Goal: Communication & Community: Connect with others

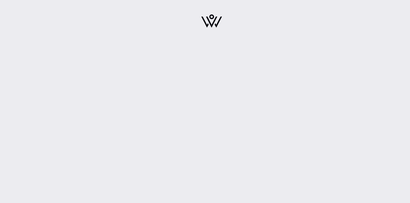
click at [140, 38] on div at bounding box center [211, 22] width 397 height 45
click at [143, 63] on div at bounding box center [211, 101] width 397 height 203
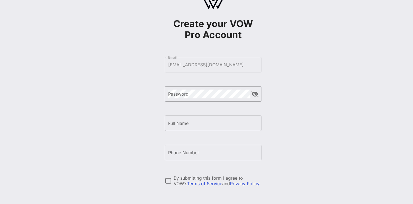
scroll to position [22, 0]
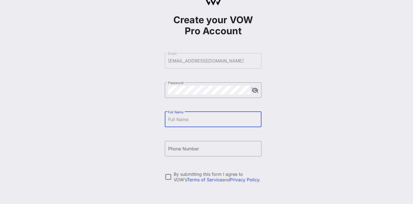
click at [200, 122] on input "Full Name" at bounding box center [213, 119] width 90 height 9
type input "[PERSON_NAME]"
type input "[PHONE_NUMBER]"
click at [169, 176] on div at bounding box center [168, 176] width 9 height 9
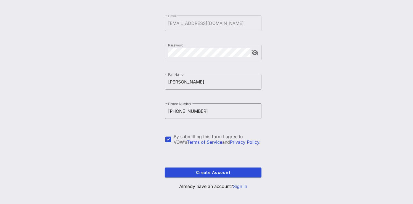
scroll to position [64, 0]
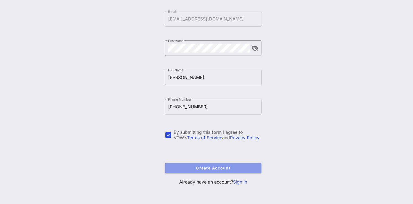
click at [187, 165] on button "Create Account" at bounding box center [213, 168] width 97 height 10
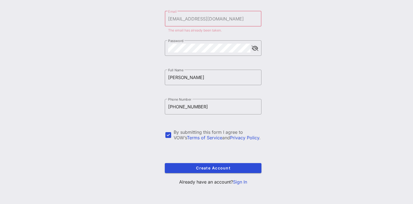
click at [243, 182] on link "Sign In" at bounding box center [240, 182] width 14 height 6
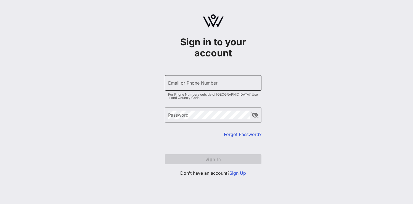
click at [182, 83] on input "Email or Phone Number" at bounding box center [213, 82] width 90 height 9
type input "[EMAIL_ADDRESS][DOMAIN_NAME]"
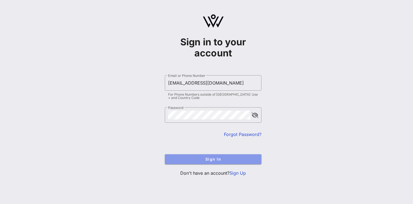
click at [211, 158] on span "Sign In" at bounding box center [213, 159] width 88 height 5
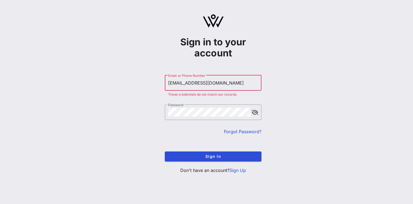
click at [218, 84] on input "[EMAIL_ADDRESS][DOMAIN_NAME]" at bounding box center [213, 82] width 90 height 9
click at [141, 105] on div "Sign in to your account ​ Email or Phone Number [EMAIL_ADDRESS][DOMAIN_NAME] Th…" at bounding box center [213, 96] width 400 height 192
click at [233, 131] on link "Forgot Password?" at bounding box center [243, 132] width 38 height 6
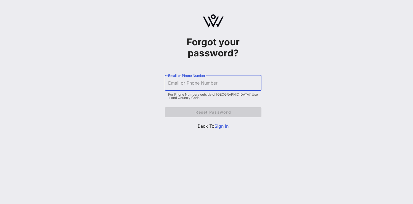
click at [187, 87] on input "Email or Phone Number" at bounding box center [213, 82] width 90 height 9
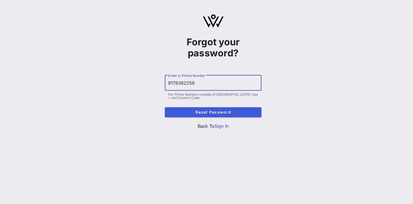
type input "9178382258"
click at [212, 112] on span "Reset Password" at bounding box center [213, 112] width 88 height 5
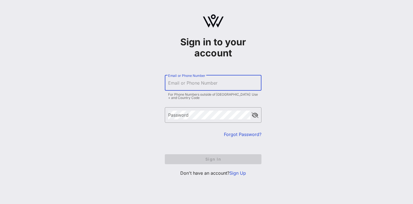
click at [196, 82] on input "Email or Phone Number" at bounding box center [213, 82] width 90 height 9
type input "[EMAIL_ADDRESS][DOMAIN_NAME]"
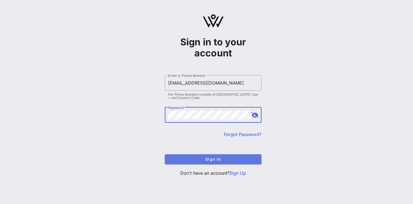
click at [215, 158] on span "Sign In" at bounding box center [213, 159] width 88 height 5
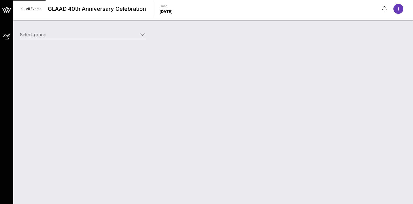
type input "Double Verify (Double Verify) [[PERSON_NAME], [EMAIL_ADDRESS][DOMAIN_NAME]]"
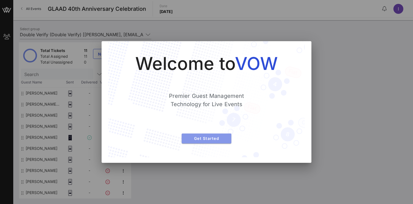
click at [187, 137] on span "Get Started" at bounding box center [206, 138] width 41 height 5
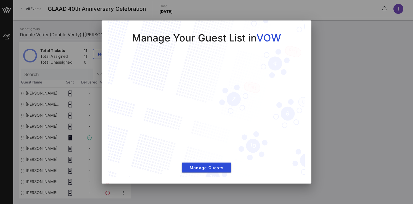
click at [92, 28] on div at bounding box center [206, 102] width 413 height 204
click at [202, 164] on button "Manage Guests" at bounding box center [207, 168] width 50 height 10
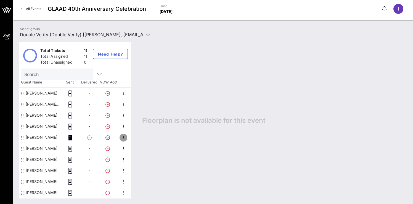
click at [123, 137] on icon "button" at bounding box center [123, 137] width 7 height 7
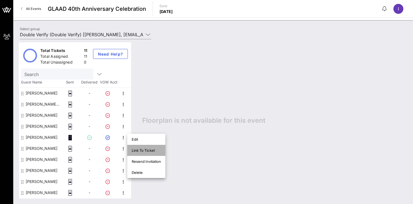
click at [139, 149] on div "Link To Ticket" at bounding box center [146, 150] width 29 height 4
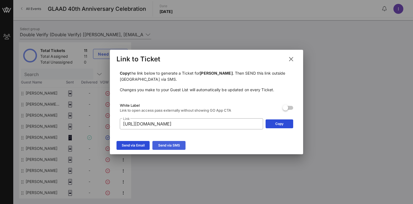
click at [163, 146] on div "Send via SMS" at bounding box center [169, 146] width 22 height 6
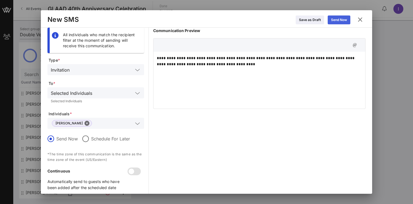
click at [335, 21] on div "Send Now" at bounding box center [339, 20] width 16 height 6
click at [338, 19] on icon at bounding box center [339, 20] width 5 height 4
click at [118, 95] on input "text" at bounding box center [114, 92] width 39 height 7
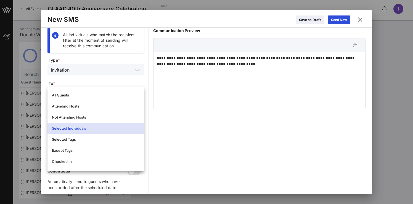
click at [110, 81] on span "To *" at bounding box center [97, 84] width 96 height 6
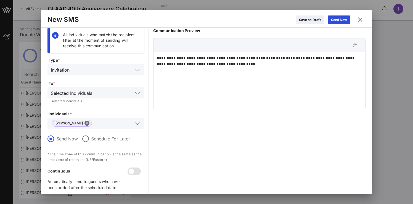
click at [141, 91] on div "Selected Individuals" at bounding box center [96, 92] width 97 height 11
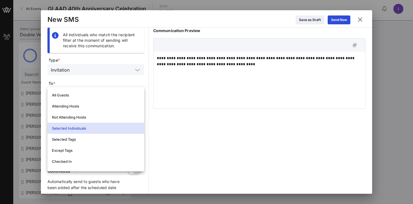
click at [361, 20] on icon at bounding box center [360, 19] width 9 height 8
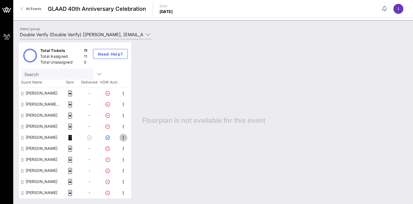
click at [124, 137] on icon "button" at bounding box center [123, 137] width 7 height 7
